Goal: Task Accomplishment & Management: Use online tool/utility

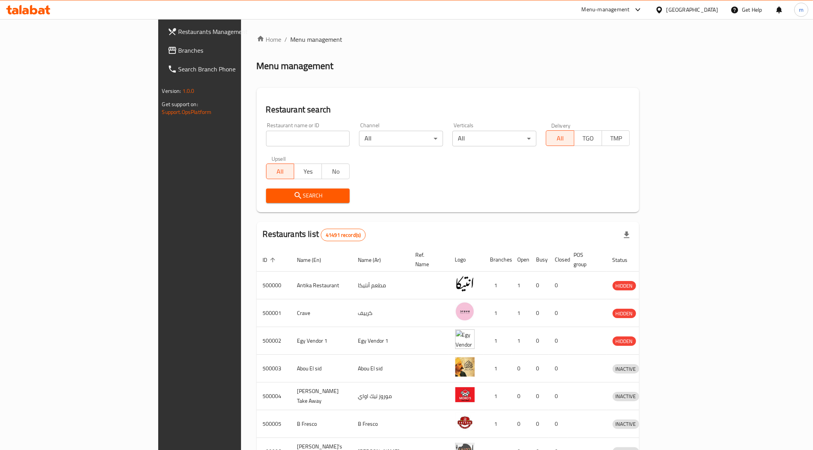
click at [713, 8] on div "[GEOGRAPHIC_DATA]" at bounding box center [692, 9] width 52 height 9
click at [609, 116] on div "Jordan" at bounding box center [614, 114] width 15 height 9
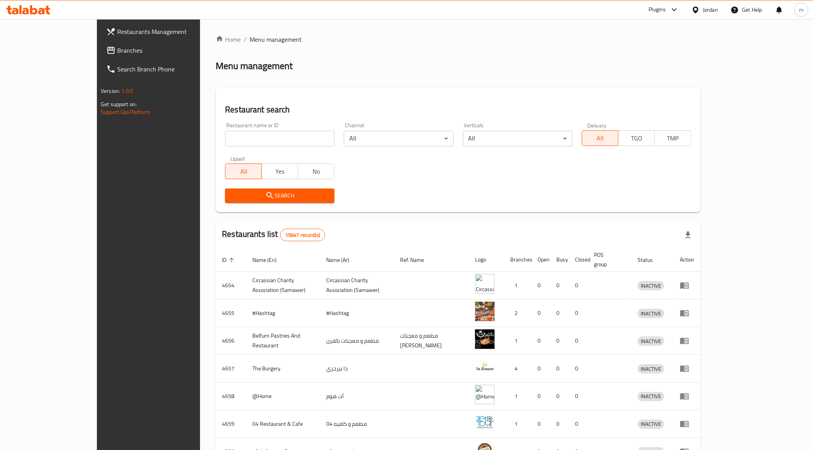
click at [100, 45] on link "Branches" at bounding box center [166, 50] width 133 height 19
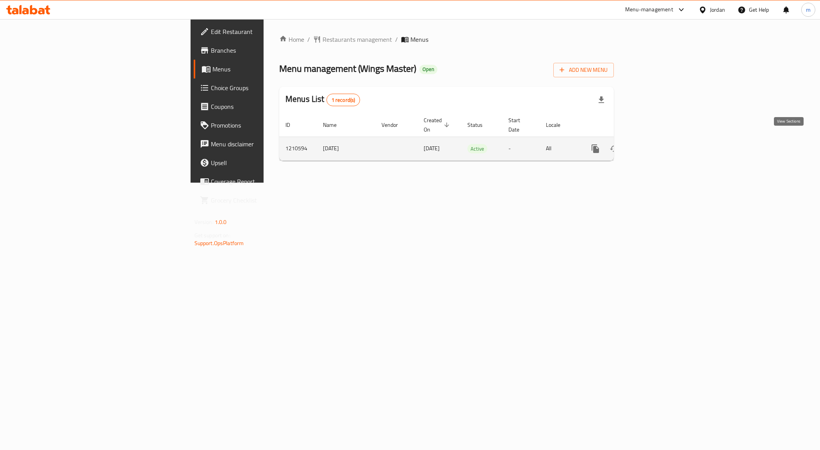
click at [656, 144] on icon "enhanced table" at bounding box center [651, 148] width 9 height 9
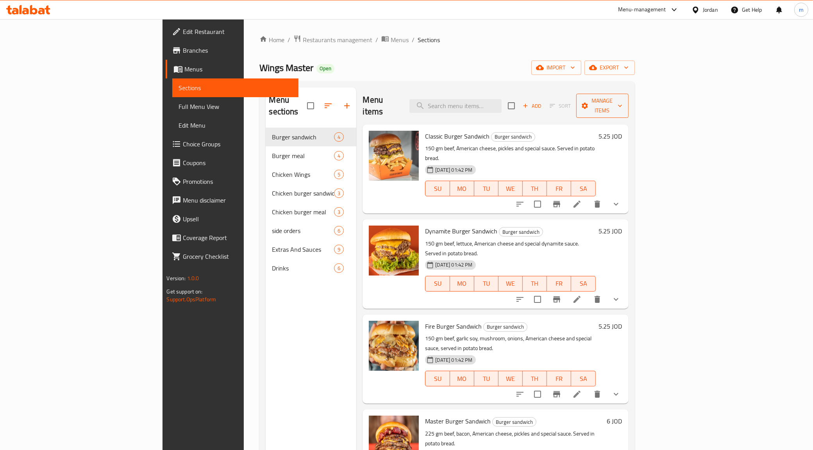
click at [622, 100] on span "Manage items" at bounding box center [602, 106] width 40 height 20
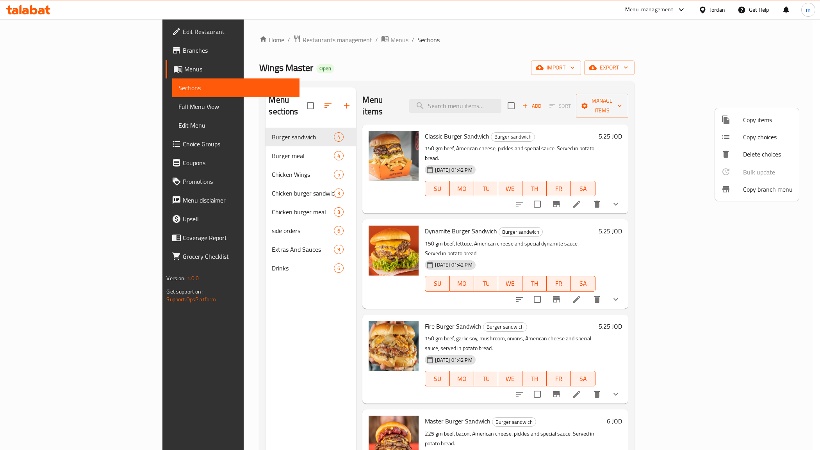
click at [755, 182] on li "Copy branch menu" at bounding box center [757, 189] width 84 height 17
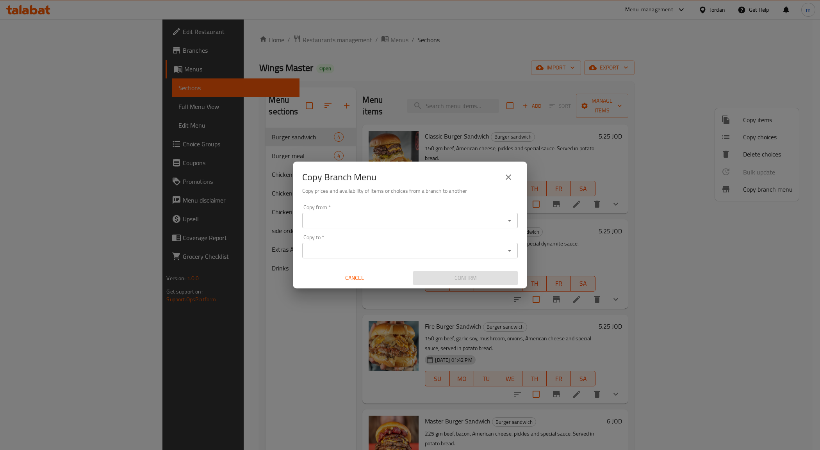
click at [372, 218] on input "Copy from   *" at bounding box center [404, 220] width 198 height 11
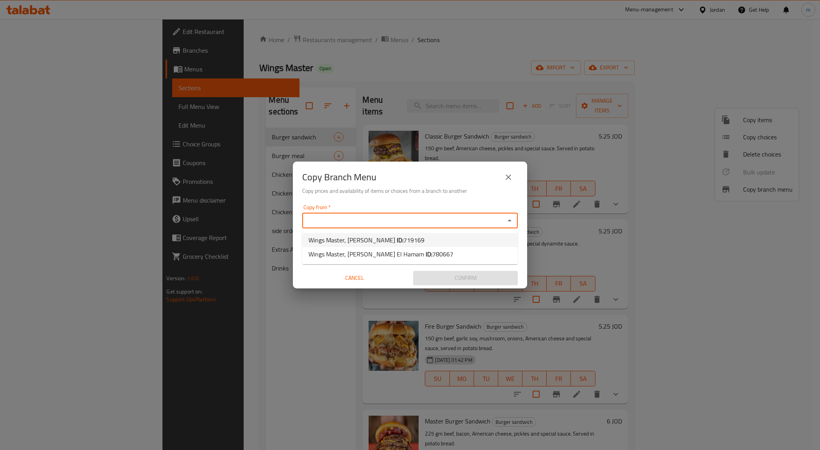
click at [381, 235] on span "Wings Master, Al Muqabalain ID: 719169" at bounding box center [367, 239] width 116 height 9
type input "Wings Master, Al Muqabalain"
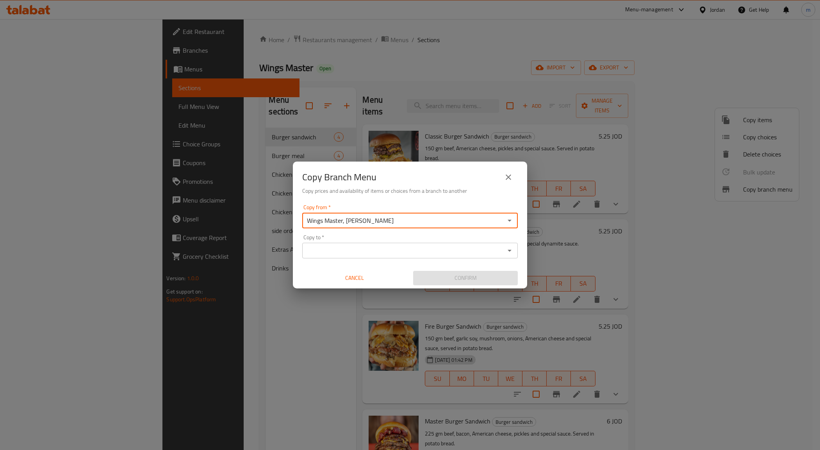
click at [383, 239] on div "Copy to   * Copy to *" at bounding box center [410, 247] width 216 height 24
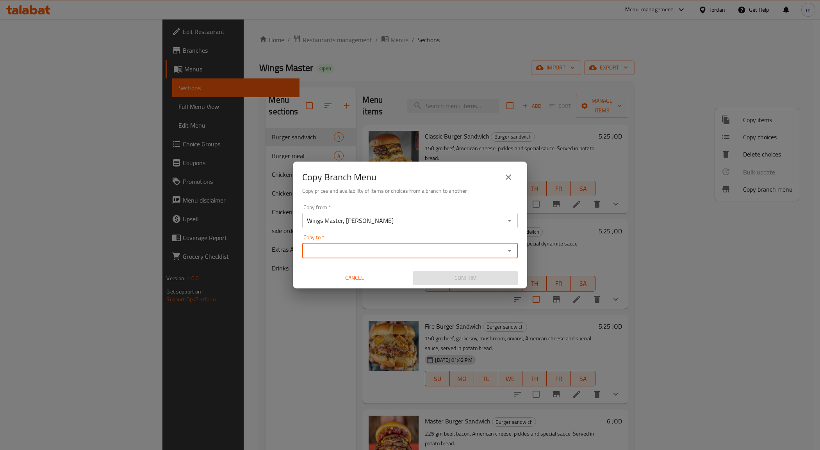
click at [382, 248] on input "Copy to   *" at bounding box center [404, 250] width 198 height 11
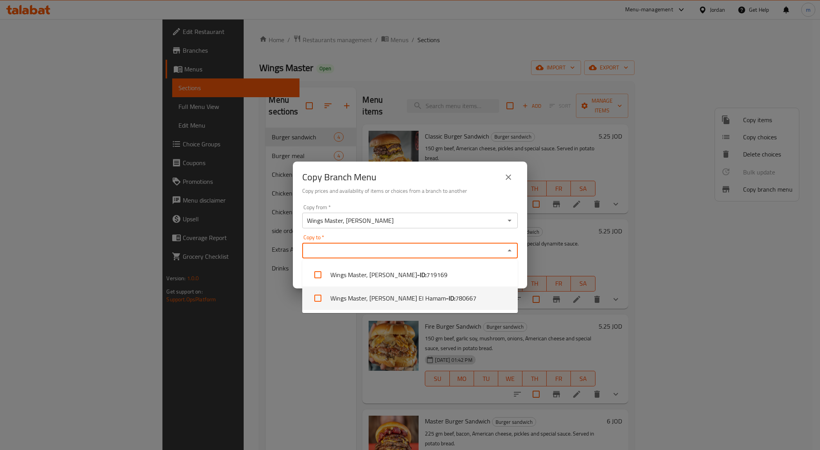
click at [407, 291] on li "Wings Master, Marj El Hamam - ID: 780667" at bounding box center [410, 298] width 216 height 23
checkbox input "true"
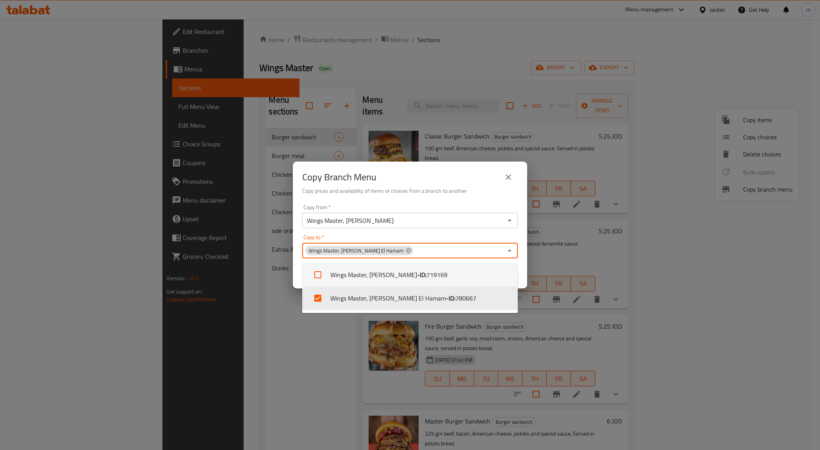
click at [483, 208] on div "Copy from   * Wings Master, Al Muqabalain Copy from *" at bounding box center [410, 217] width 216 height 24
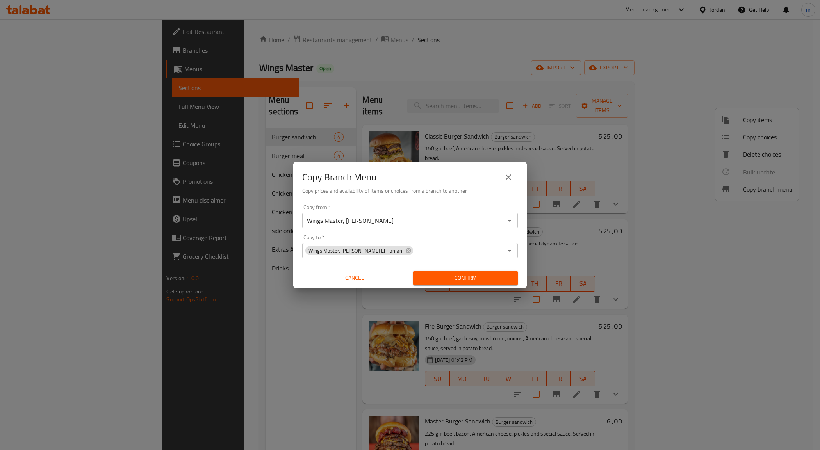
click at [446, 279] on span "Confirm" at bounding box center [465, 278] width 92 height 10
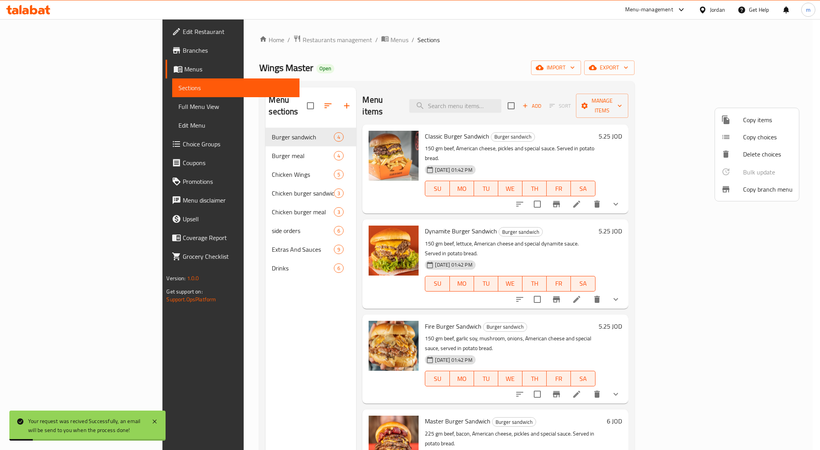
click at [40, 48] on div at bounding box center [410, 225] width 820 height 450
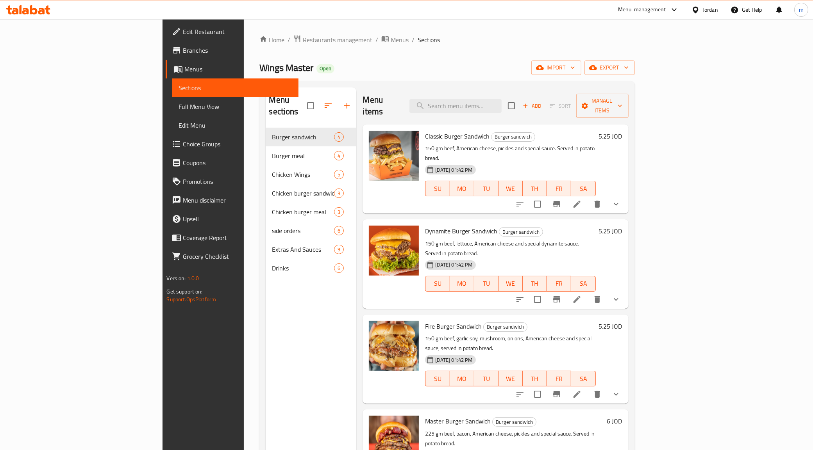
click at [183, 51] on span "Branches" at bounding box center [237, 50] width 109 height 9
